Goal: Task Accomplishment & Management: Use online tool/utility

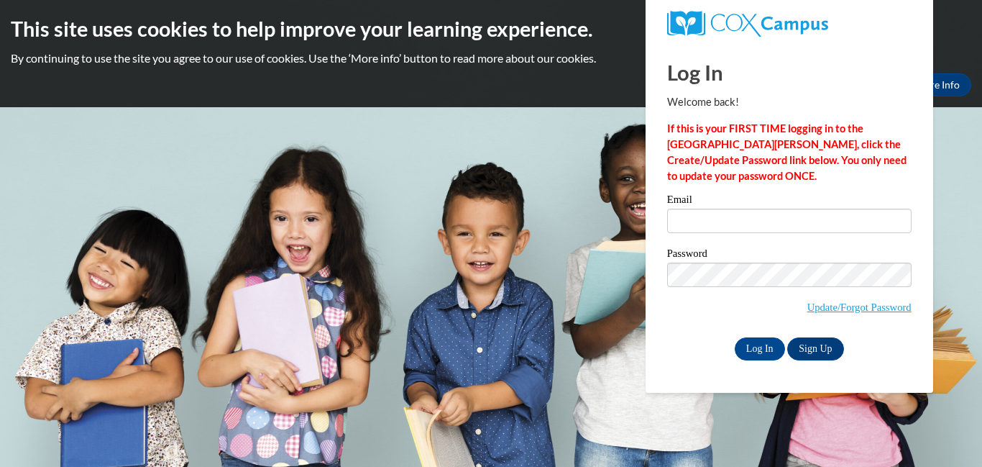
click at [692, 215] on input "Email" at bounding box center [789, 221] width 244 height 24
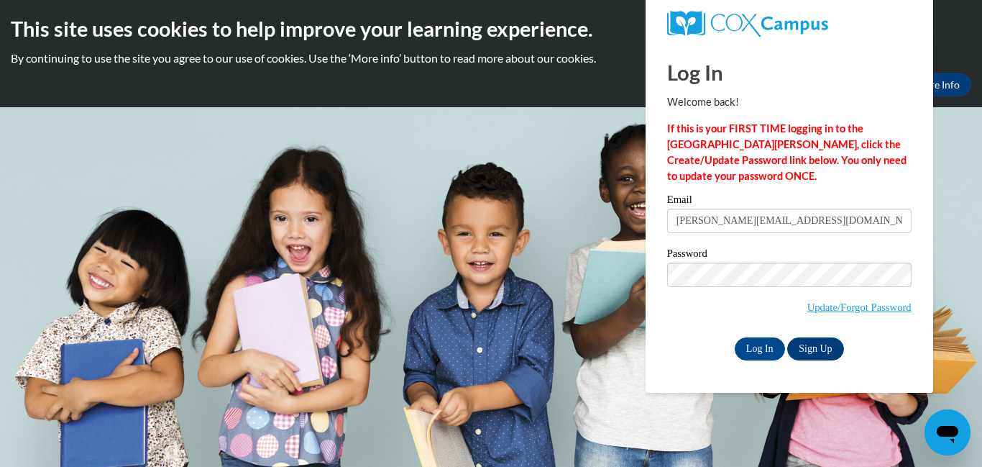
type input "tyler.cedar@yahoo.com"
click at [759, 347] on input "Log In" at bounding box center [760, 348] width 50 height 23
click at [768, 350] on input "Log In" at bounding box center [760, 348] width 50 height 23
click at [767, 346] on input "Log In" at bounding box center [760, 348] width 50 height 23
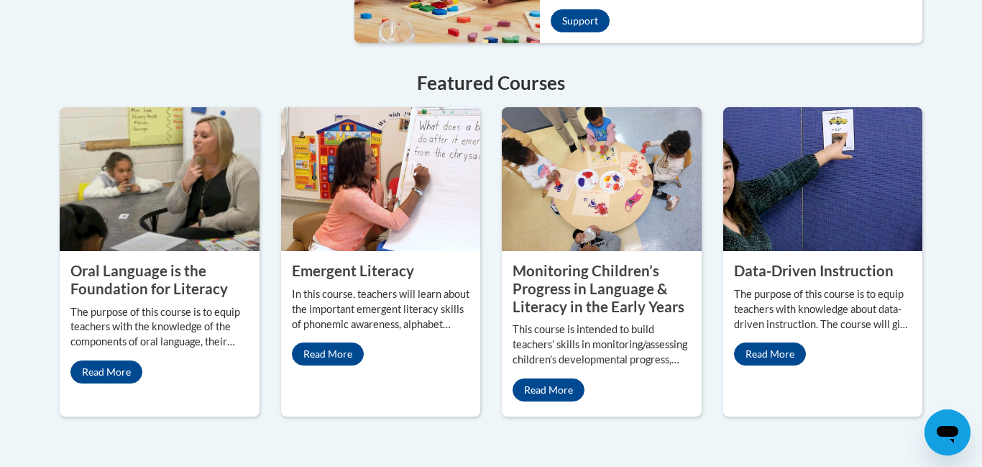
scroll to position [1265, 0]
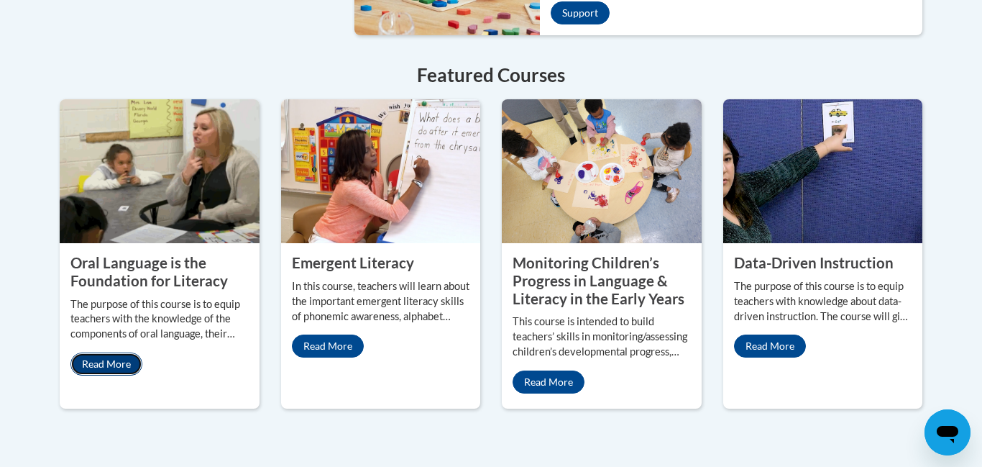
click at [114, 356] on link "Read More" at bounding box center [106, 363] width 72 height 23
click at [349, 334] on link "Read More" at bounding box center [328, 345] width 72 height 23
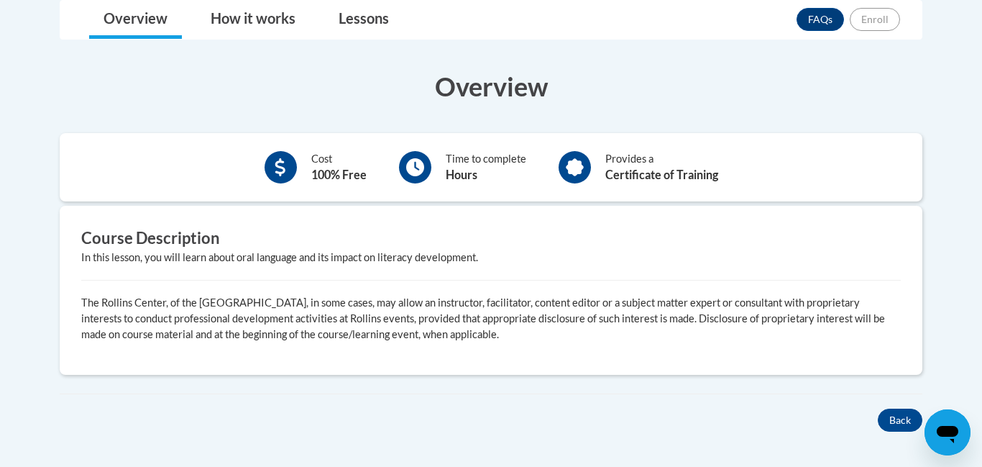
scroll to position [362, 0]
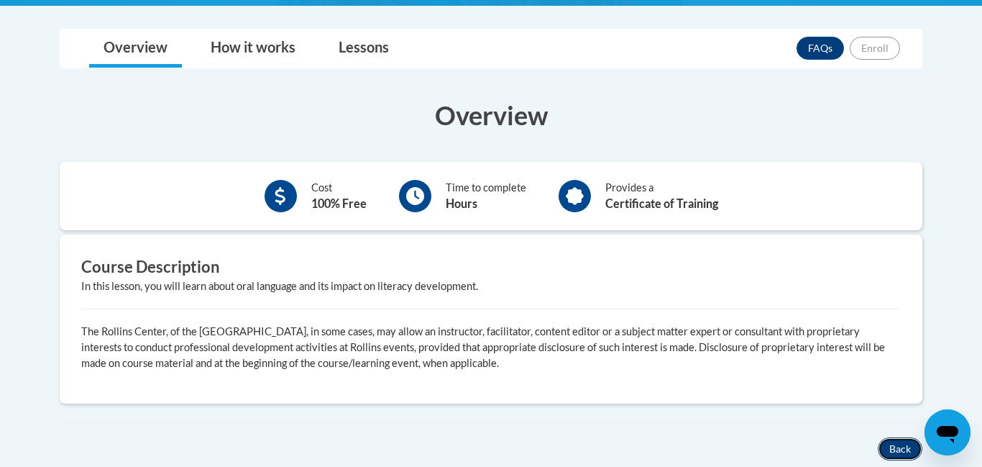
click at [896, 454] on button "Back" at bounding box center [900, 448] width 45 height 23
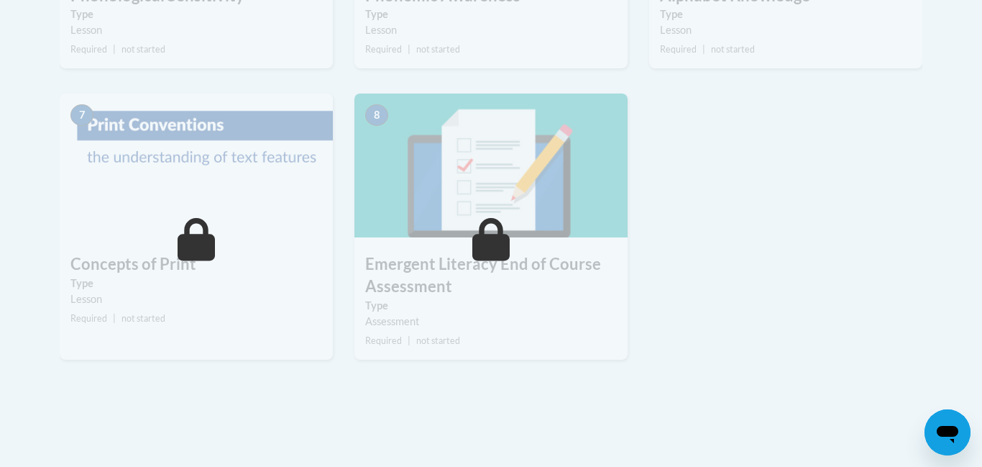
scroll to position [1064, 0]
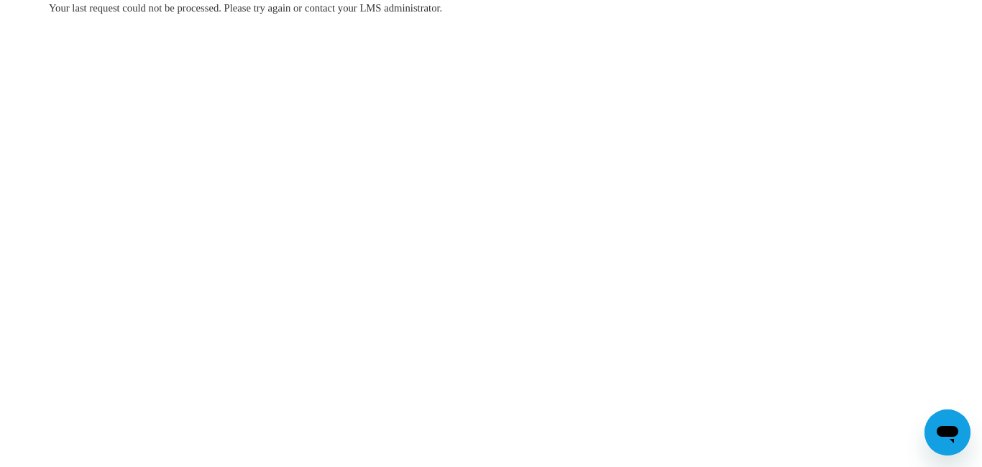
click at [311, 105] on body "Your last request could not be processed. Please try again or contact your LMS …" at bounding box center [491, 233] width 982 height 467
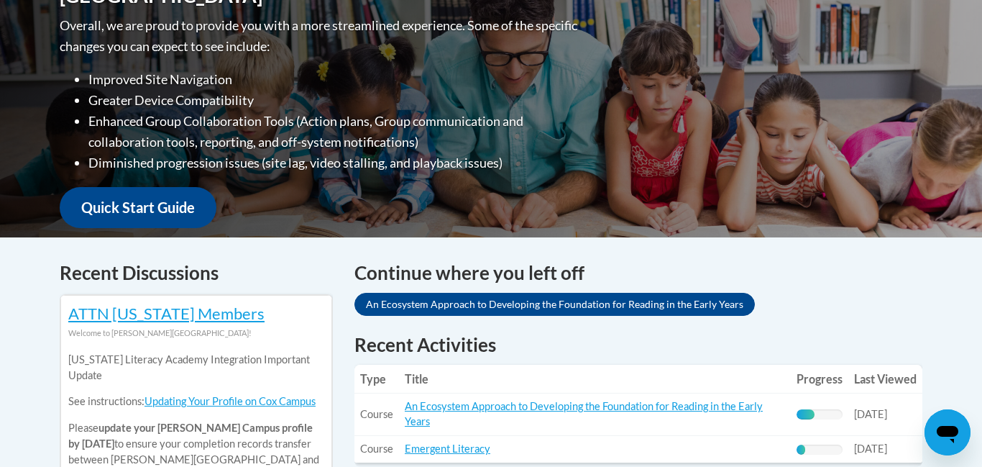
scroll to position [403, 0]
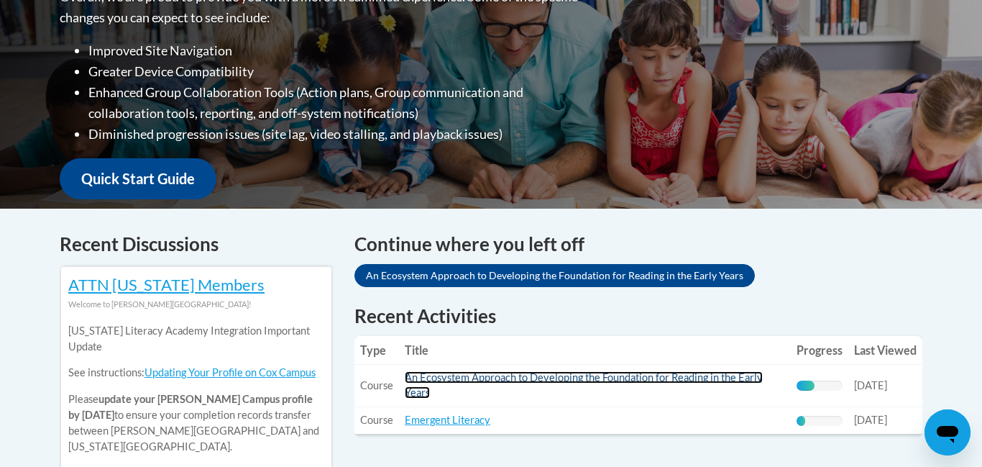
click at [413, 376] on link "An Ecosystem Approach to Developing the Foundation for Reading in the Early Yea…" at bounding box center [584, 384] width 358 height 27
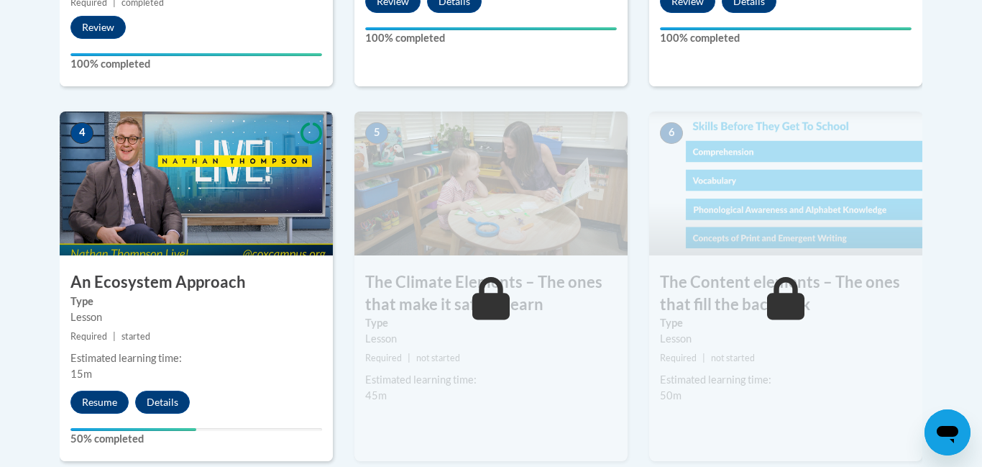
scroll to position [834, 0]
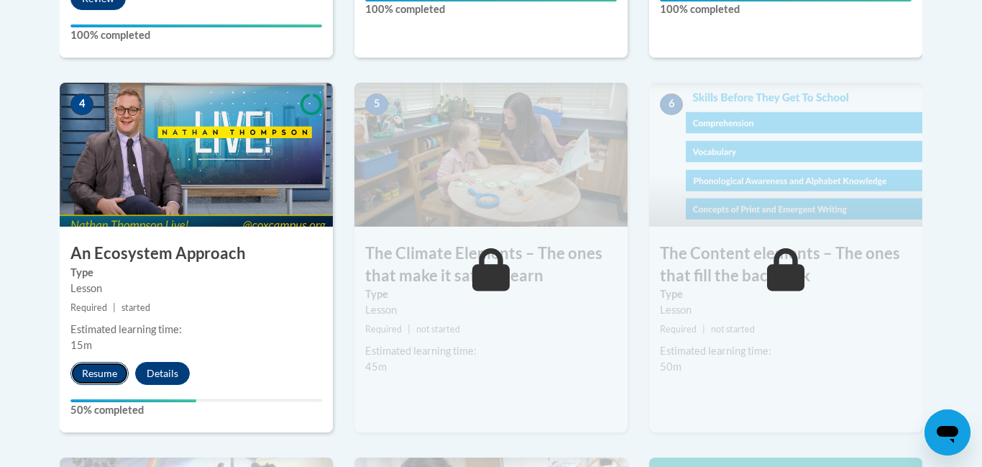
click at [94, 376] on button "Resume" at bounding box center [99, 373] width 58 height 23
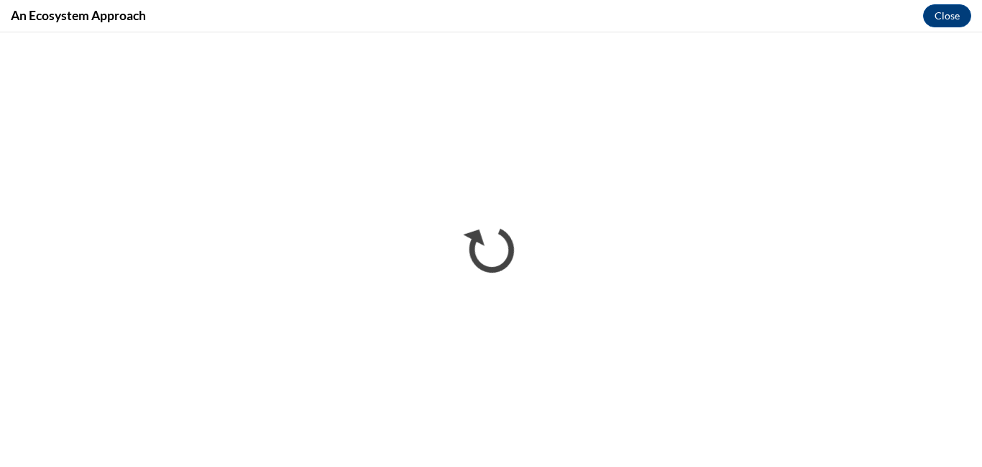
scroll to position [0, 0]
